Goal: Task Accomplishment & Management: Use online tool/utility

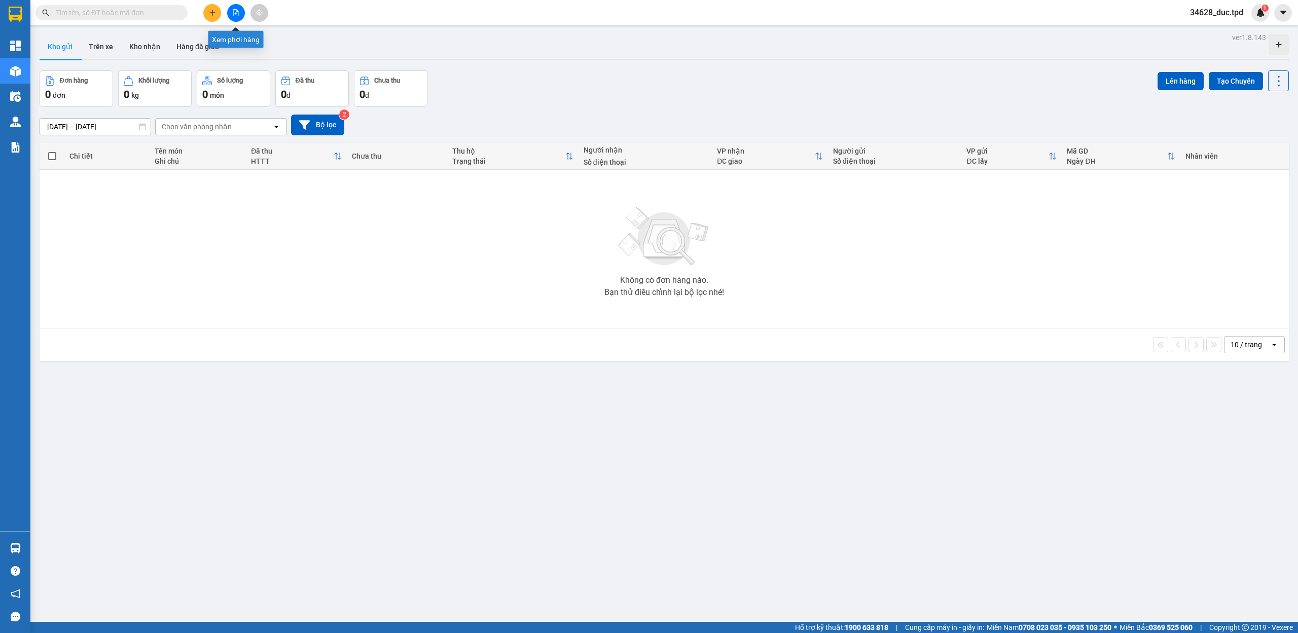
click at [233, 13] on icon "file-add" at bounding box center [236, 12] width 6 height 7
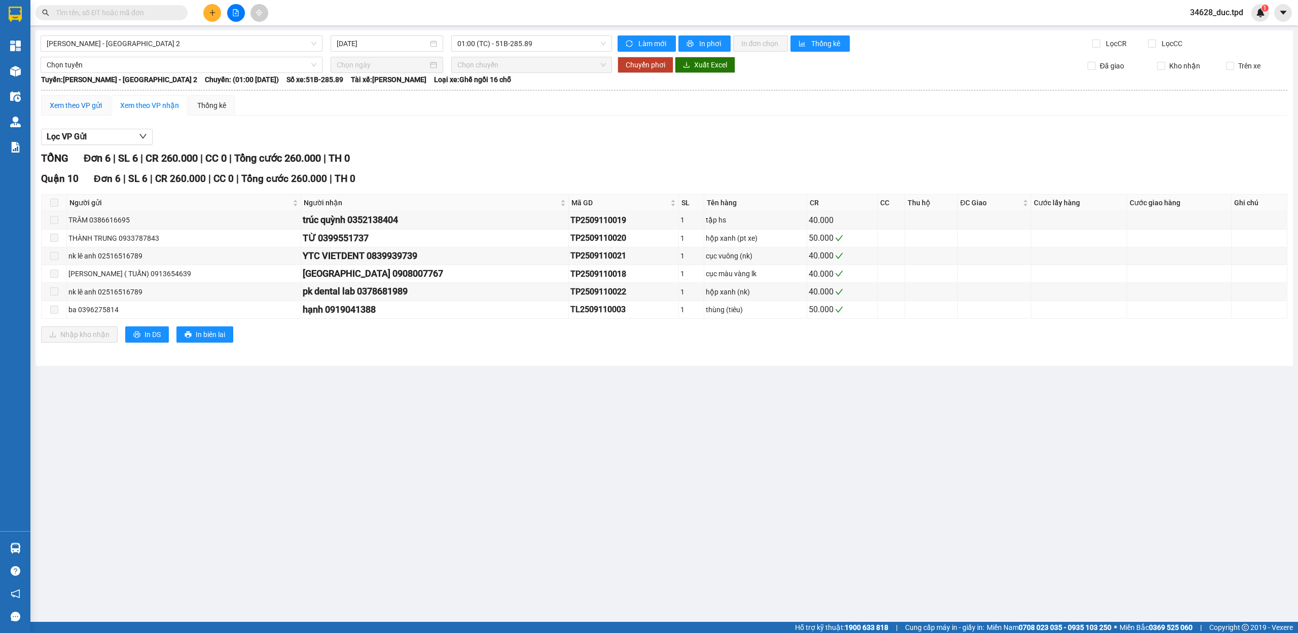
click at [61, 101] on div "Xem theo VP gửi" at bounding box center [76, 105] width 52 height 11
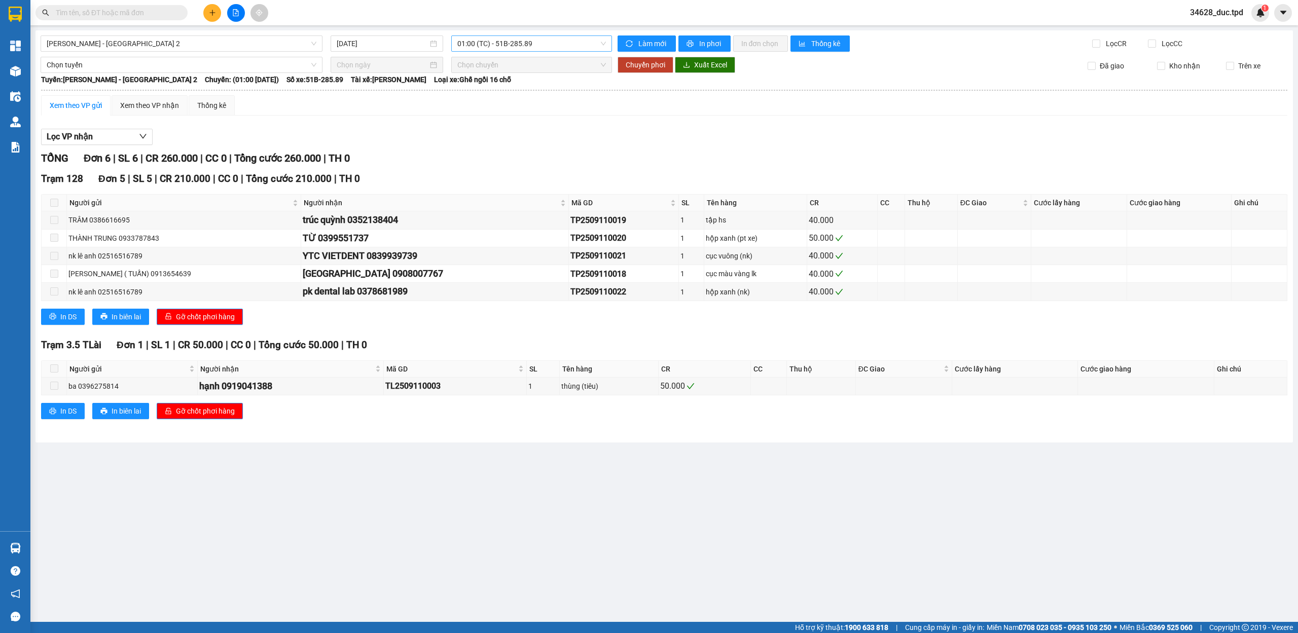
click at [497, 37] on span "01:00 (TC) - 51B-285.89" at bounding box center [531, 43] width 149 height 15
click at [509, 92] on div "07:00 (TC) - 60H-155.85" at bounding box center [496, 96] width 79 height 11
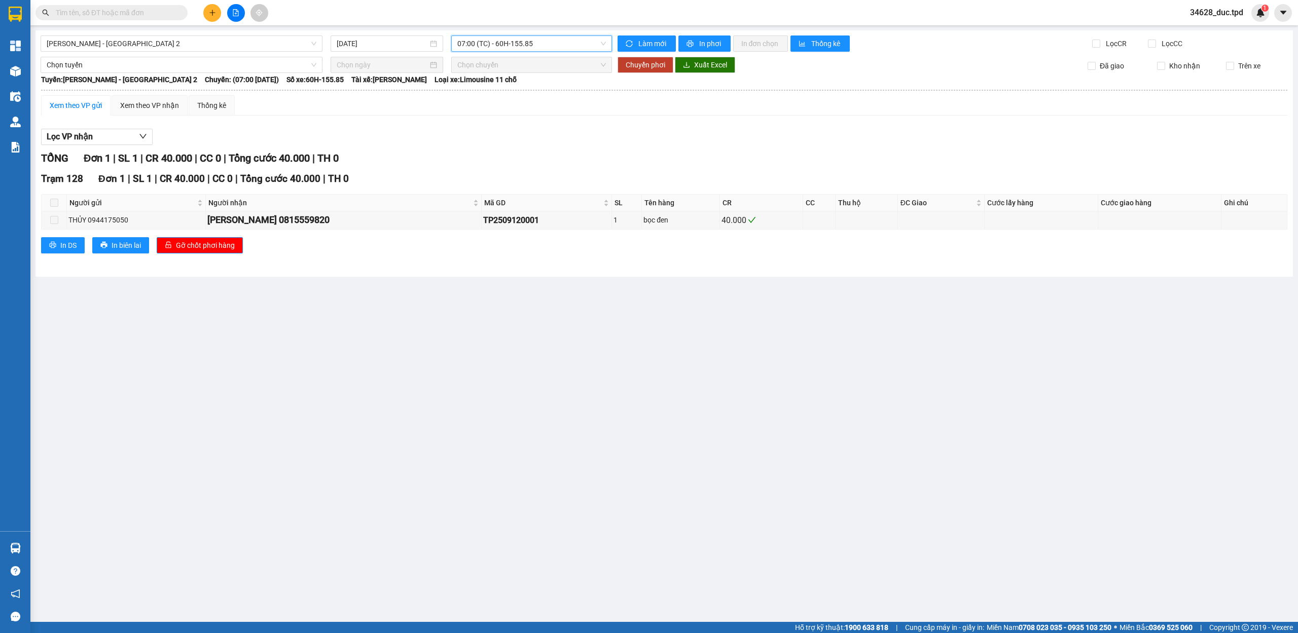
click at [531, 41] on span "07:00 (TC) - 60H-155.85" at bounding box center [531, 43] width 149 height 15
click at [508, 107] on div "07:01 (TC) - 51B-275.06" at bounding box center [496, 112] width 79 height 11
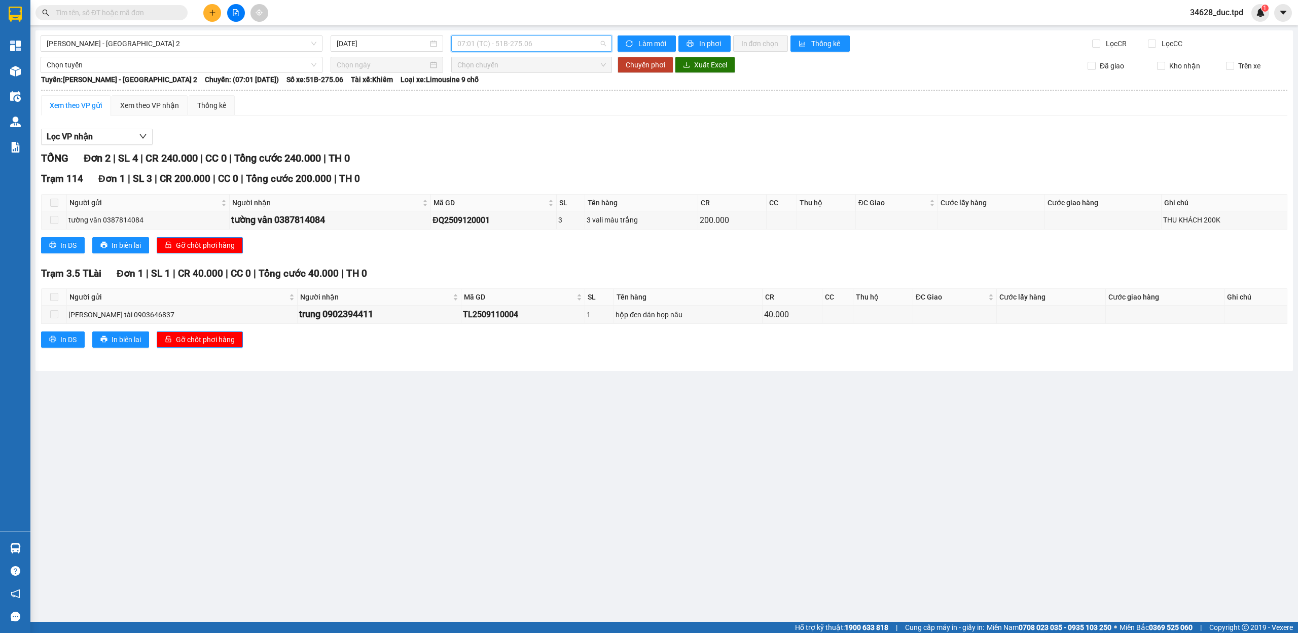
click at [542, 41] on span "07:01 (TC) - 51B-275.06" at bounding box center [531, 43] width 149 height 15
click at [508, 124] on div "07:02 (TC) - 51B-275.46" at bounding box center [496, 128] width 79 height 11
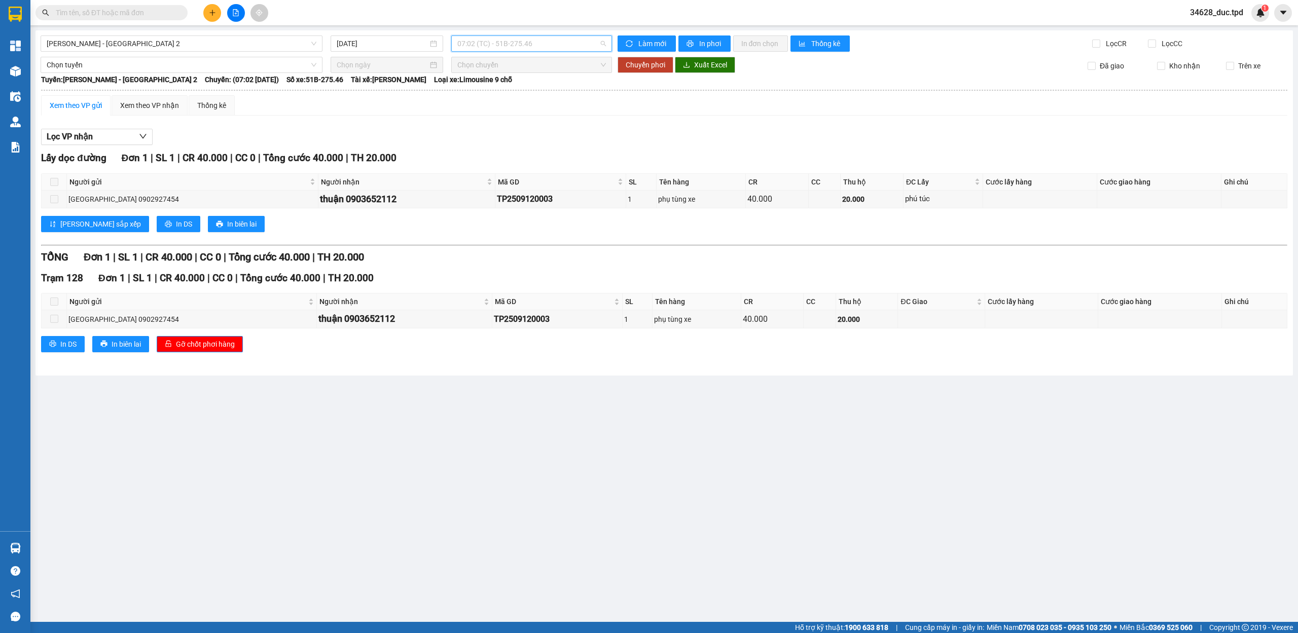
click at [526, 44] on span "07:02 (TC) - 51B-275.46" at bounding box center [531, 43] width 149 height 15
click at [492, 140] on div "08:00 (TC) - 51B-297.77" at bounding box center [496, 144] width 79 height 11
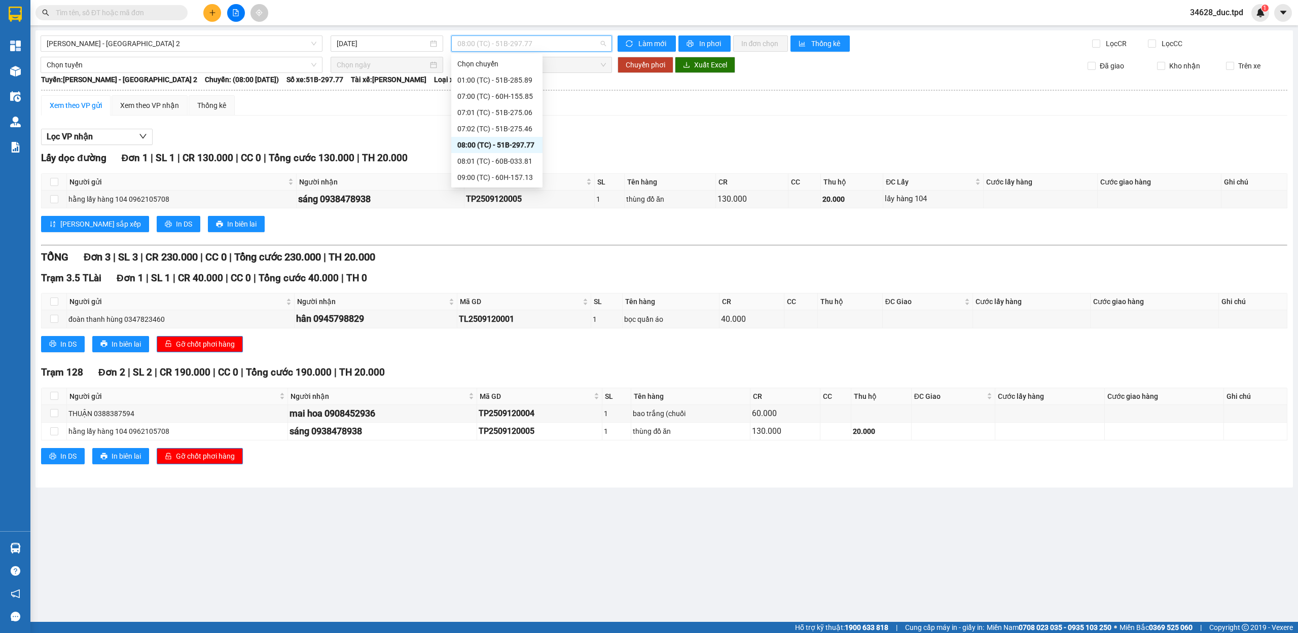
click at [520, 47] on span "08:00 (TC) - 51B-297.77" at bounding box center [531, 43] width 149 height 15
click at [509, 156] on div "08:01 (TC) - 60B-033.81" at bounding box center [496, 161] width 79 height 11
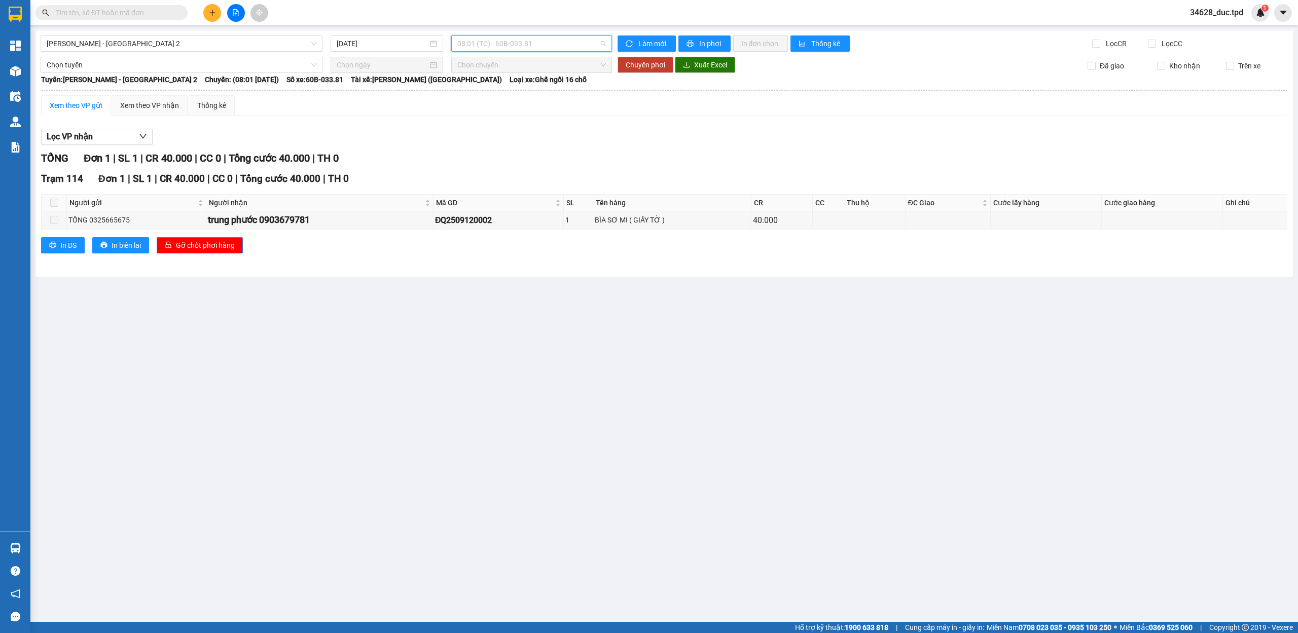
click at [521, 47] on span "08:01 (TC) - 60B-033.81" at bounding box center [531, 43] width 149 height 15
click at [509, 176] on div "09:00 (TC) - 60H-157.13" at bounding box center [496, 177] width 79 height 11
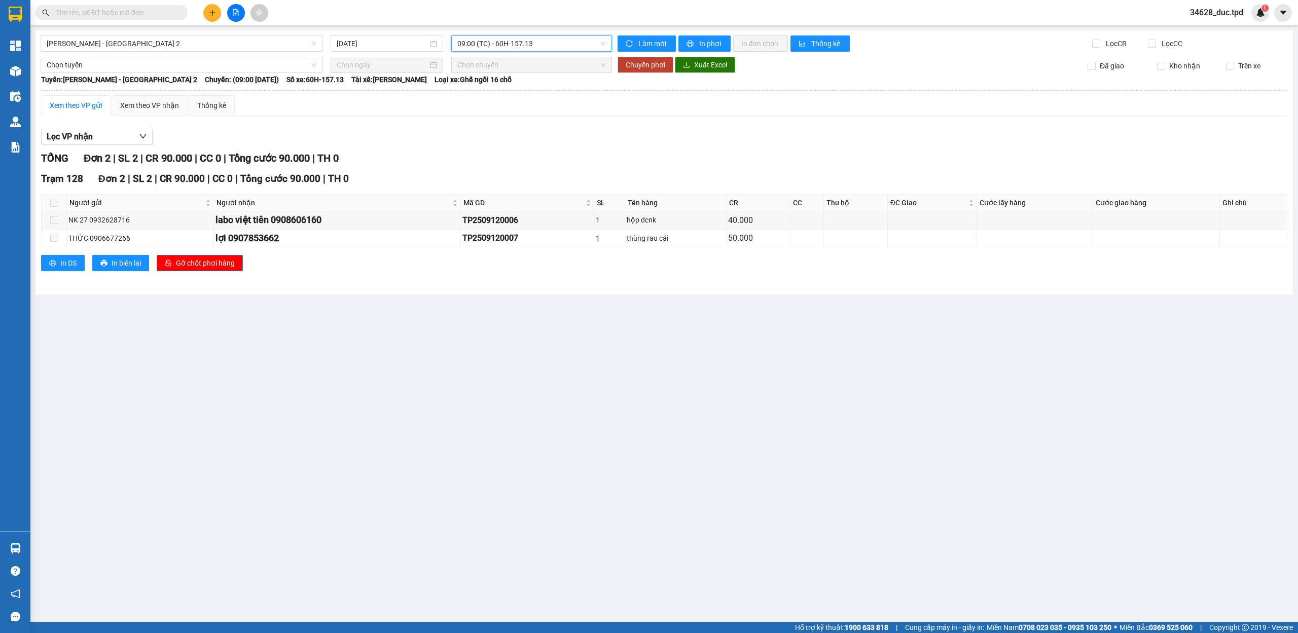
click at [545, 42] on span "09:00 (TC) - 60H-157.13" at bounding box center [531, 43] width 149 height 15
click at [497, 130] on div "10:00 (TC) - 51B-285.89" at bounding box center [496, 128] width 79 height 11
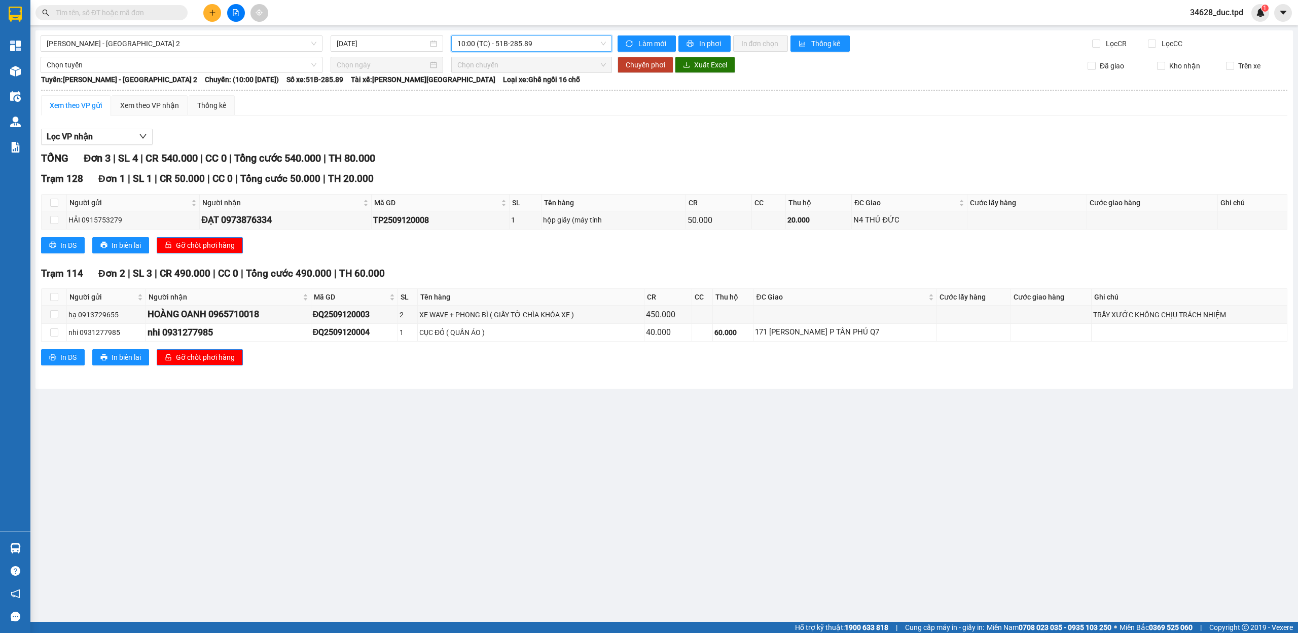
click at [513, 50] on span "10:00 (TC) - 51B-285.89" at bounding box center [531, 43] width 149 height 15
click at [499, 146] on div "11:00 (TC) - 51B-275.86" at bounding box center [496, 144] width 79 height 11
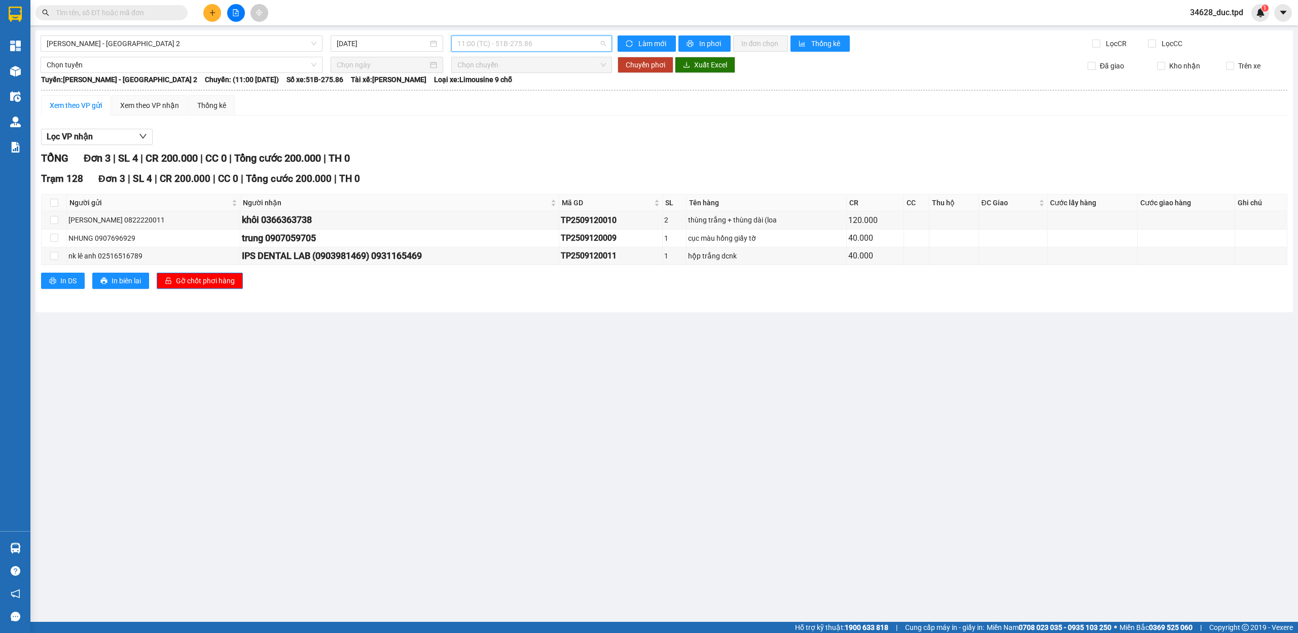
click at [518, 46] on span "11:00 (TC) - 51B-275.86" at bounding box center [531, 43] width 149 height 15
click at [521, 159] on div "11:01 (TC) - 60F-001.08" at bounding box center [496, 161] width 79 height 11
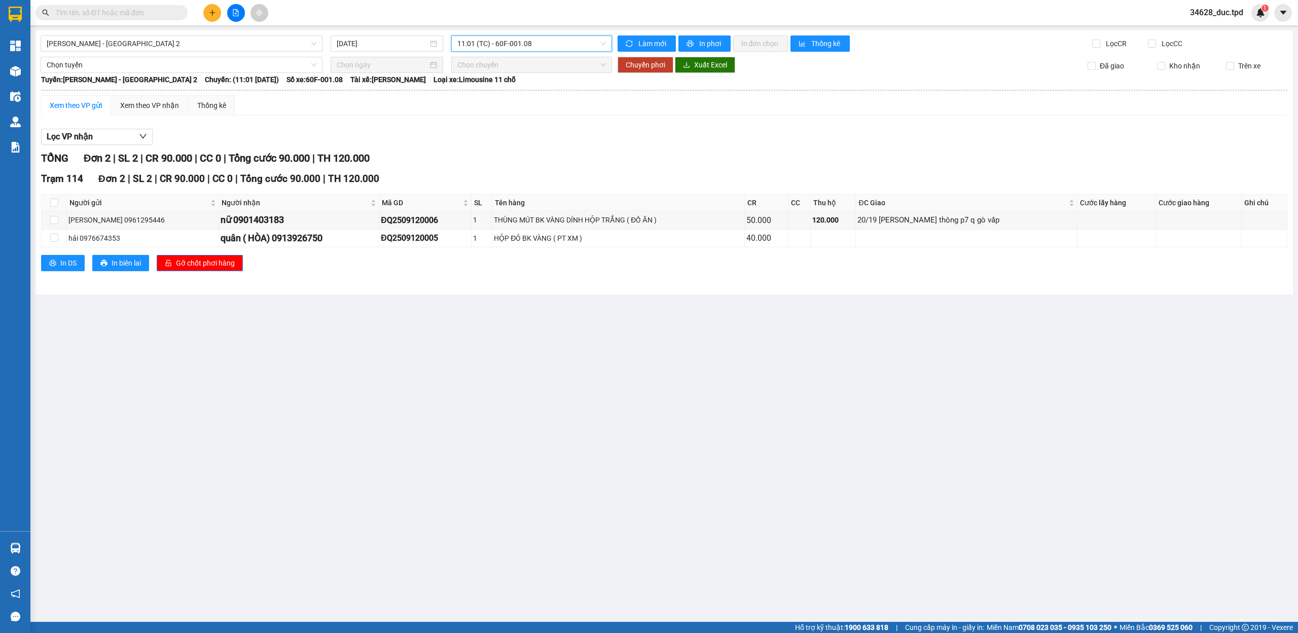
click at [517, 44] on span "11:01 (TC) - 60F-001.08" at bounding box center [531, 43] width 149 height 15
click at [501, 171] on div "12:00 (TC) - 60F-001.52" at bounding box center [496, 177] width 91 height 16
